Goal: Task Accomplishment & Management: Complete application form

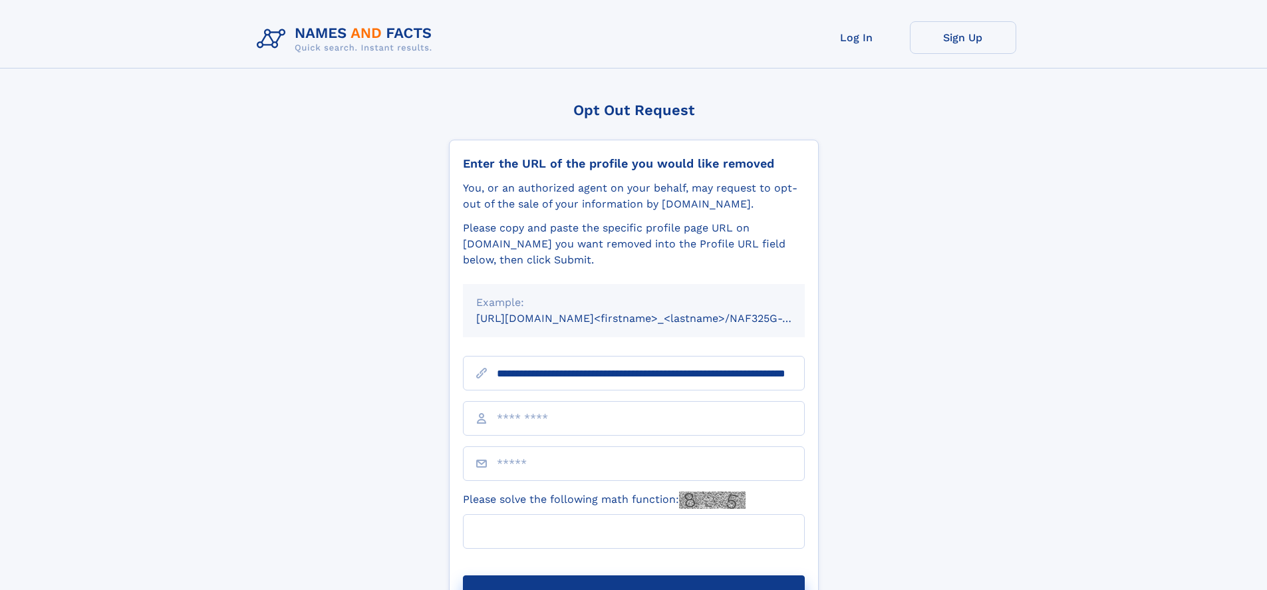
scroll to position [0, 125]
type input "**********"
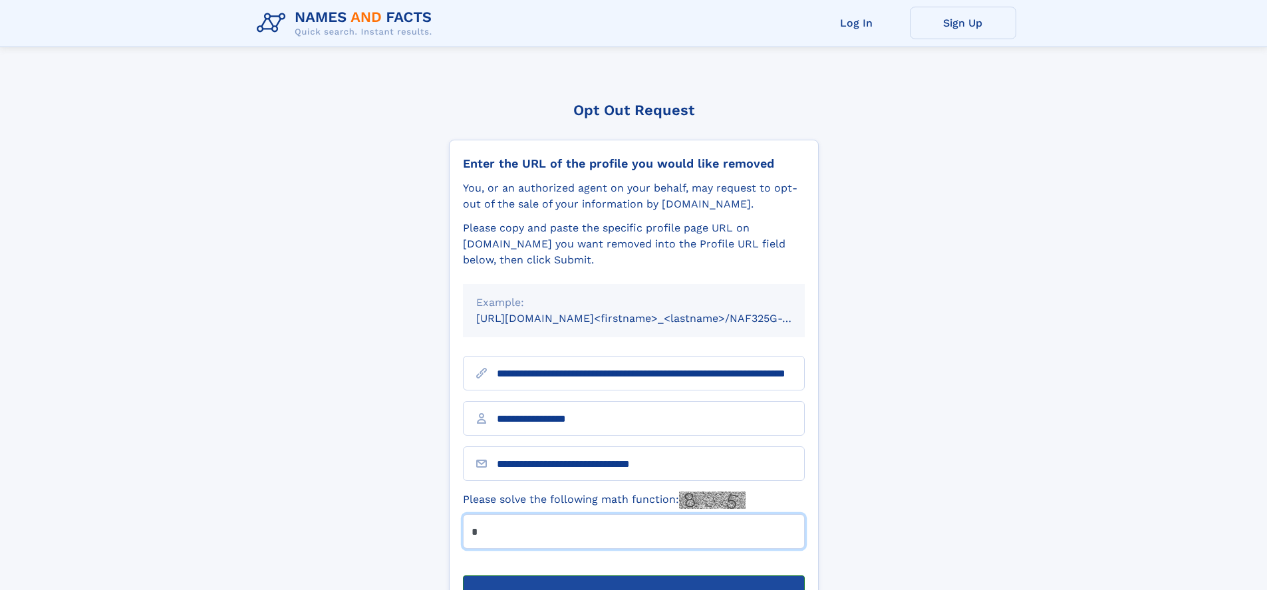
type input "*"
click at [633, 575] on button "Submit Opt Out Request" at bounding box center [634, 596] width 342 height 43
